Goal: Task Accomplishment & Management: Manage account settings

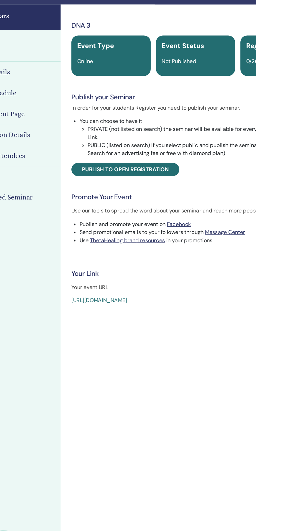
scroll to position [13, 0]
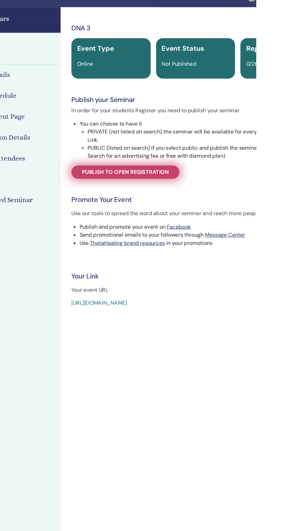
click at [196, 149] on span "Publish to open registration" at bounding box center [174, 150] width 76 height 6
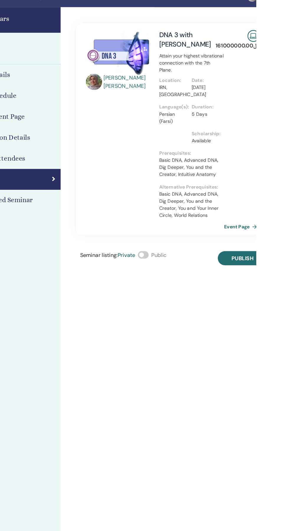
click at [195, 223] on span at bounding box center [189, 223] width 9 height 6
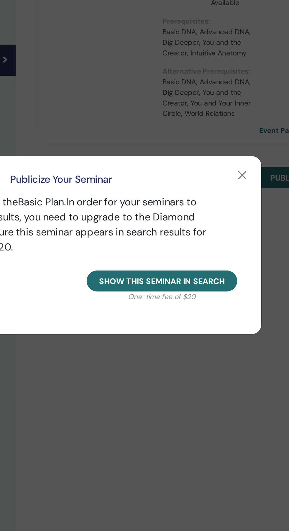
scroll to position [12, 0]
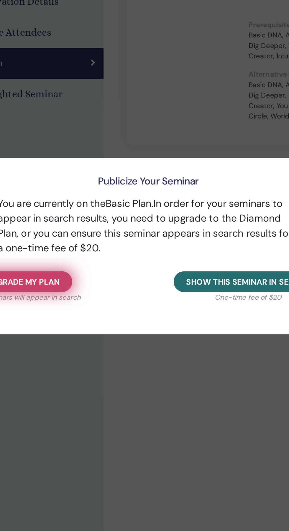
click at [92, 290] on span "Upgrade my plan" at bounding box center [70, 287] width 44 height 6
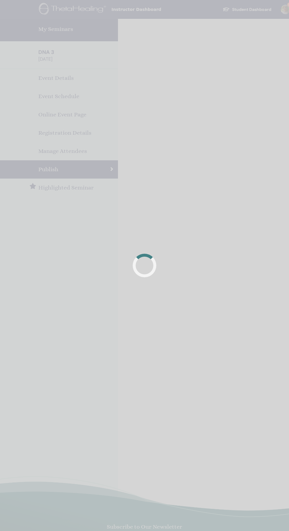
scroll to position [12, 0]
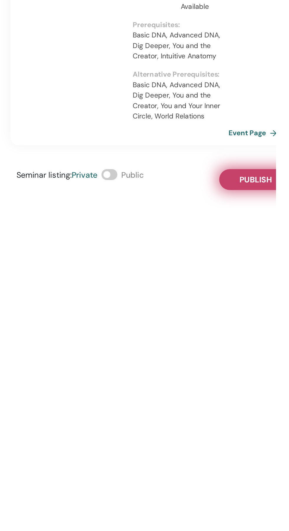
click at [284, 223] on button "Publish" at bounding box center [276, 226] width 43 height 12
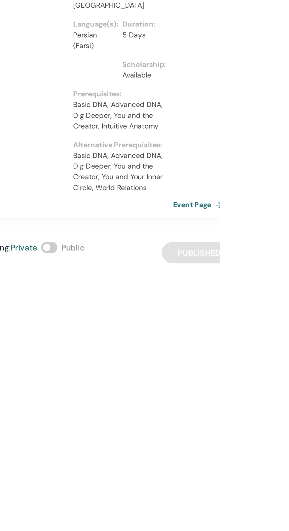
click at [275, 195] on link "Event Page" at bounding box center [277, 198] width 31 height 9
